Goal: Task Accomplishment & Management: Use online tool/utility

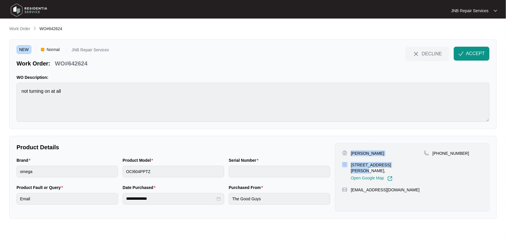
drag, startPoint x: 358, startPoint y: 153, endPoint x: 351, endPoint y: 153, distance: 6.4
click at [351, 153] on div "[PERSON_NAME] [STREET_ADDRESS][PERSON_NAME], Open Google Map" at bounding box center [383, 165] width 82 height 31
click at [383, 156] on div "[PERSON_NAME] [STREET_ADDRESS][PERSON_NAME], Open Google Map" at bounding box center [383, 165] width 82 height 31
drag, startPoint x: 376, startPoint y: 153, endPoint x: 349, endPoint y: 153, distance: 27.5
click at [349, 153] on div "[PERSON_NAME]" at bounding box center [383, 153] width 82 height 6
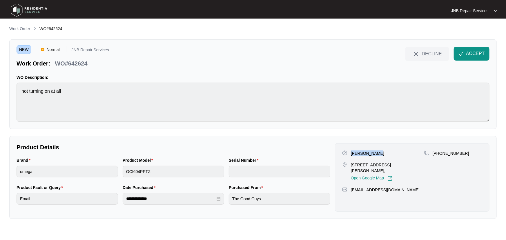
copy p "[PERSON_NAME]"
drag, startPoint x: 463, startPoint y: 154, endPoint x: 439, endPoint y: 153, distance: 23.5
click at [439, 153] on div "[PHONE_NUMBER]" at bounding box center [453, 153] width 58 height 6
copy p "397920382"
drag, startPoint x: 365, startPoint y: 154, endPoint x: 349, endPoint y: 154, distance: 15.4
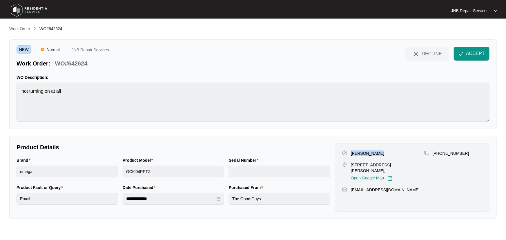
click at [349, 154] on div "[PERSON_NAME]" at bounding box center [383, 153] width 82 height 6
drag, startPoint x: 417, startPoint y: 164, endPoint x: 351, endPoint y: 163, distance: 66.7
click at [351, 163] on p "[STREET_ADDRESS][PERSON_NAME]," at bounding box center [387, 168] width 73 height 12
click at [289, 122] on div "NEW Normal JNB Repair Services Work Order: WO#642624 DECLINE ACCEPT WO Descript…" at bounding box center [252, 84] width 487 height 90
click at [465, 50] on button "ACCEPT" at bounding box center [471, 54] width 36 height 14
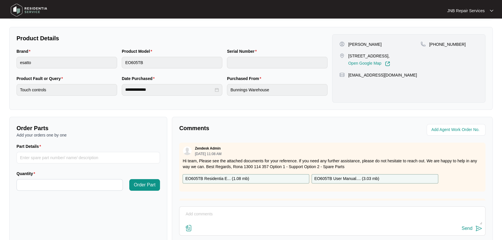
scroll to position [144, 0]
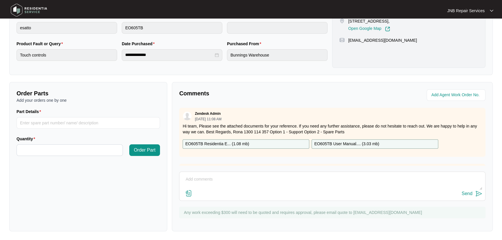
click at [304, 181] on textarea at bounding box center [332, 182] width 300 height 15
click at [260, 187] on textarea at bounding box center [332, 182] width 300 height 15
paste textarea "638797 19/09/25 ROSEVELT As per customer oven not working. Checked no power to …"
type textarea "638797 19/09/25 ROSEVELT As per customer oven not working. Checked no power to …"
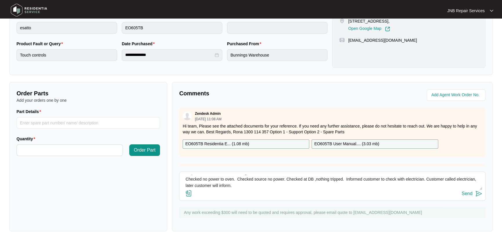
click at [188, 191] on img at bounding box center [188, 193] width 7 height 7
click at [0, 0] on input "file" at bounding box center [0, 0] width 0 height 0
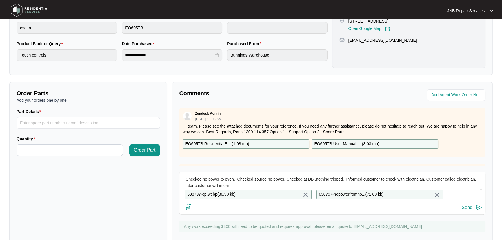
click at [478, 211] on img at bounding box center [478, 207] width 7 height 7
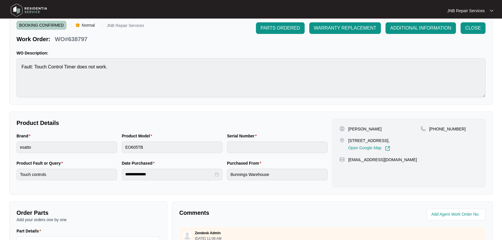
scroll to position [0, 0]
